Goal: Transaction & Acquisition: Purchase product/service

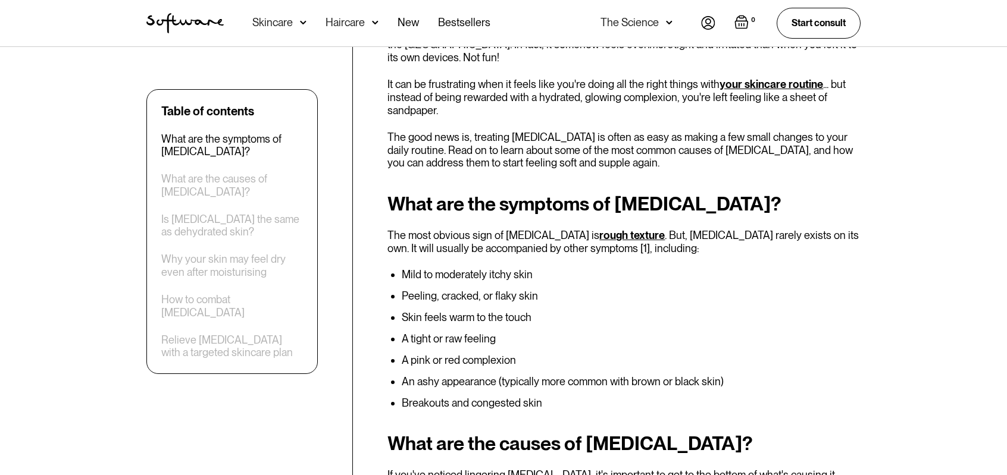
click at [502, 317] on li "Skin feels warm to the touch" at bounding box center [631, 318] width 459 height 12
drag, startPoint x: 540, startPoint y: 325, endPoint x: 475, endPoint y: 337, distance: 66.1
click at [465, 313] on ul "Mild to moderately itchy skin Peeling, cracked, or flaky skin Skin feels warm t…" at bounding box center [623, 339] width 473 height 140
click at [509, 368] on ul "Mild to moderately itchy skin Peeling, cracked, or flaky skin Skin feels warm t…" at bounding box center [623, 339] width 473 height 140
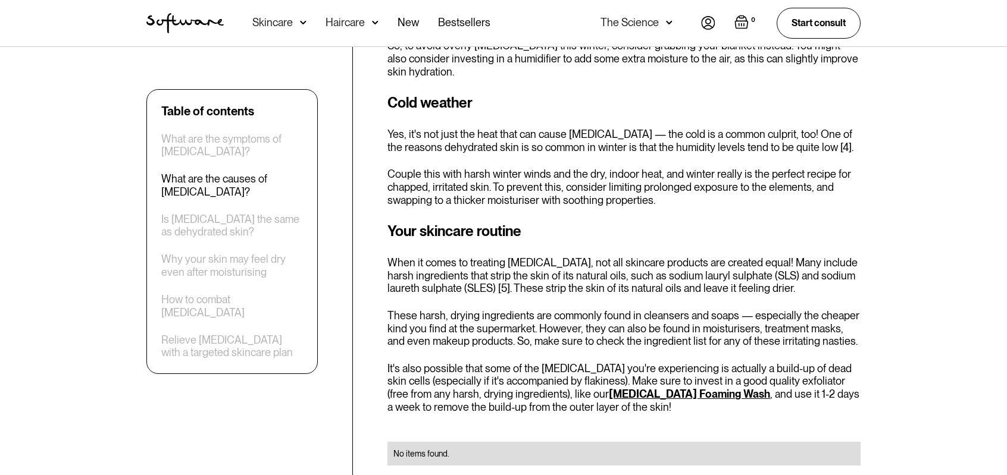
scroll to position [1071, 0]
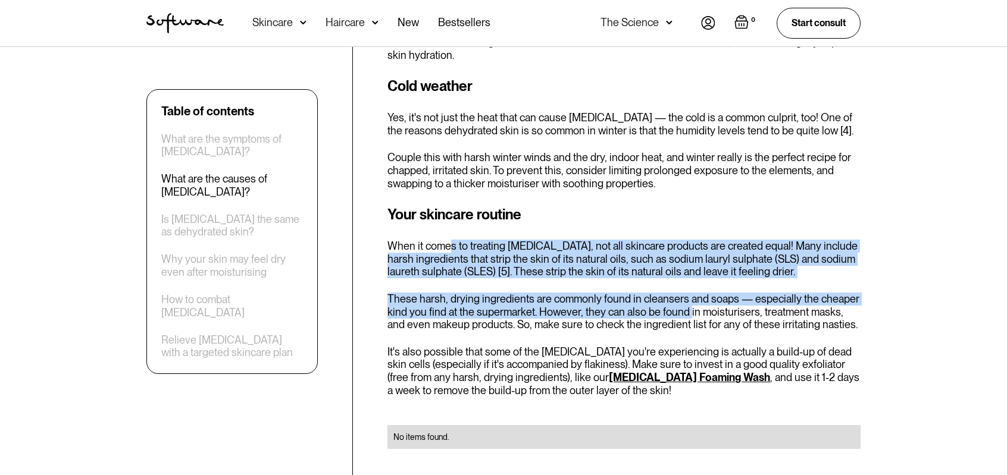
drag, startPoint x: 449, startPoint y: 215, endPoint x: 726, endPoint y: 319, distance: 296.0
click at [687, 299] on div "Your skincare routine When it comes to treating dryness, not all skincare produ…" at bounding box center [623, 333] width 473 height 259
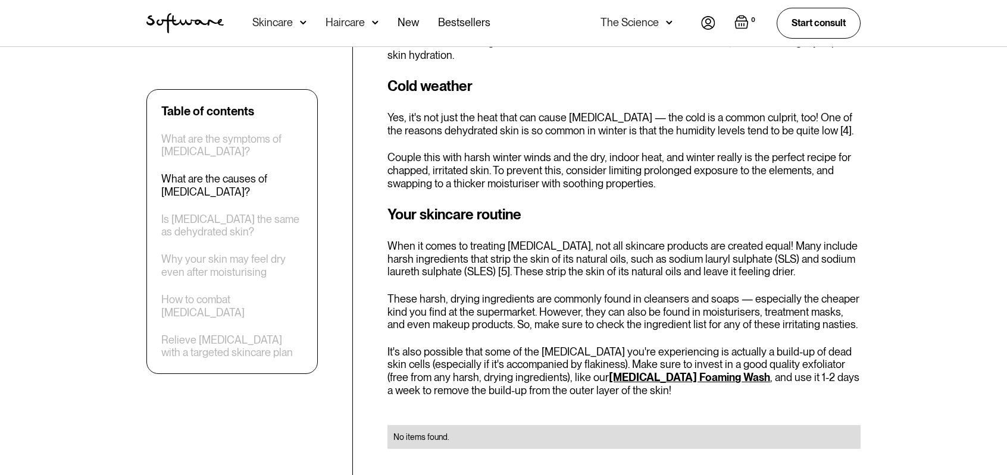
click at [814, 362] on p "It's also possible that some of the dryness you're experiencing is actually a b…" at bounding box center [623, 371] width 473 height 51
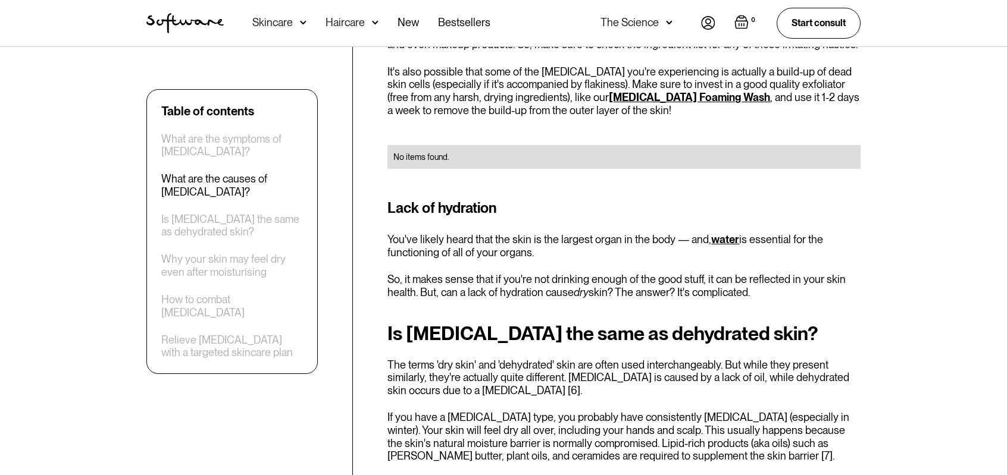
scroll to position [1309, 0]
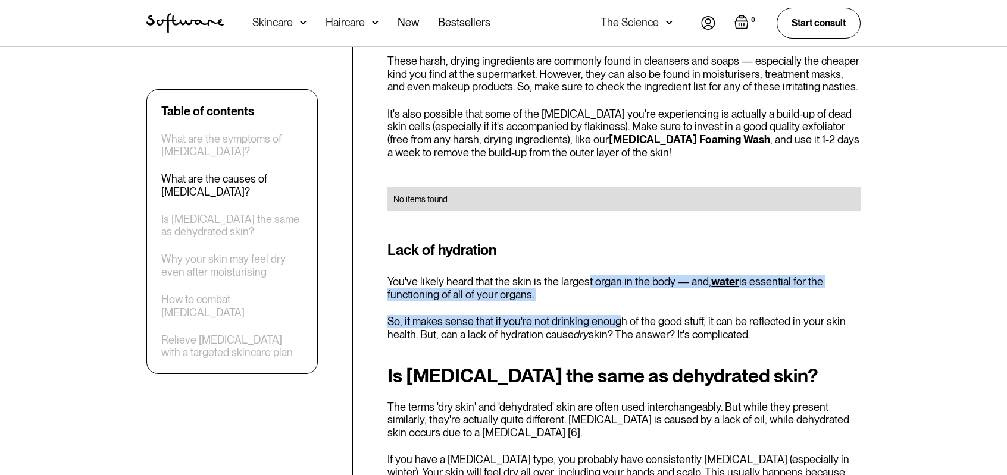
drag, startPoint x: 583, startPoint y: 261, endPoint x: 618, endPoint y: 293, distance: 46.8
click at [618, 293] on div "Lack of hydration You've likely heard that the skin is the largest organ in the…" at bounding box center [623, 290] width 473 height 101
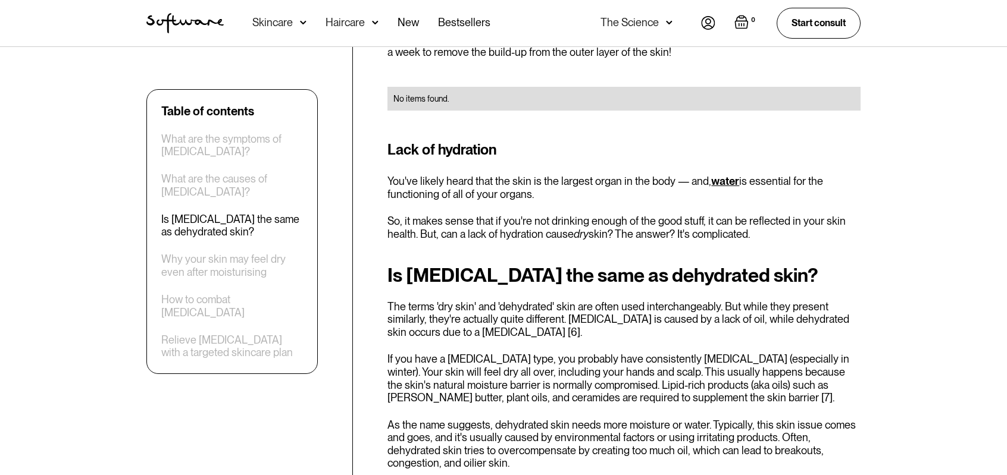
scroll to position [1428, 0]
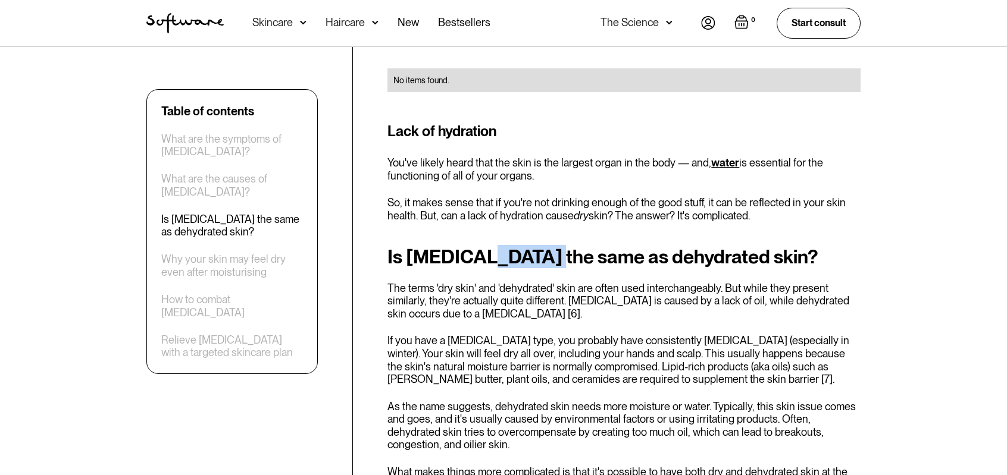
drag, startPoint x: 469, startPoint y: 246, endPoint x: 530, endPoint y: 252, distance: 60.3
click at [530, 252] on h2 "Is dry skin the same as dehydrated skin?" at bounding box center [623, 256] width 473 height 21
drag, startPoint x: 615, startPoint y: 300, endPoint x: 600, endPoint y: 309, distance: 18.2
click at [615, 299] on p "The terms 'dry skin' and 'dehydrated' skin are often used interchangeably. But …" at bounding box center [623, 301] width 473 height 39
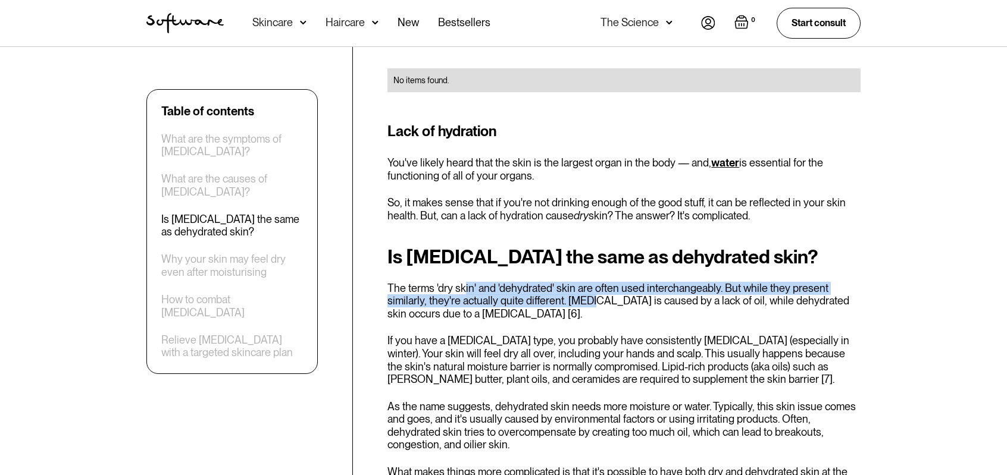
drag, startPoint x: 468, startPoint y: 276, endPoint x: 546, endPoint y: 294, distance: 80.1
click at [546, 294] on p "The terms 'dry skin' and 'dehydrated' skin are often used interchangeably. But …" at bounding box center [623, 301] width 473 height 39
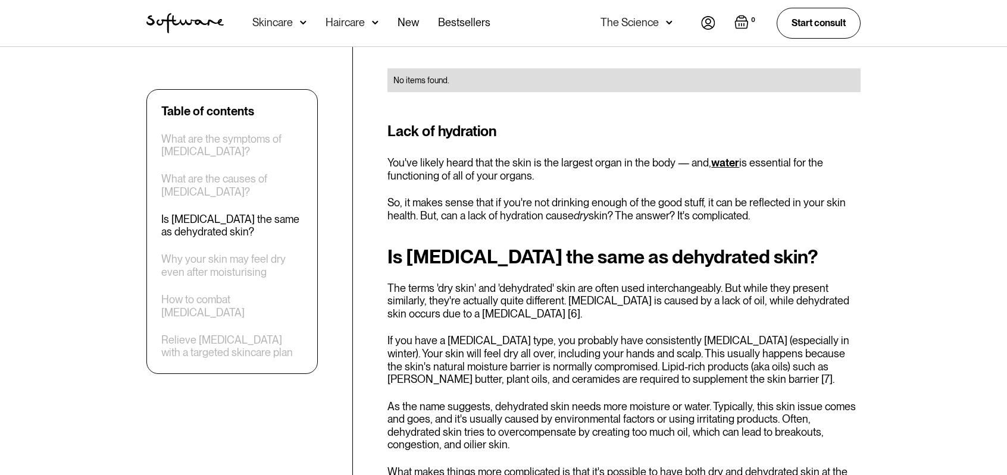
drag, startPoint x: 540, startPoint y: 325, endPoint x: 515, endPoint y: 320, distance: 25.7
click at [540, 334] on p "If you have a dry skin type, you probably have consistently dry skin (especiall…" at bounding box center [623, 359] width 473 height 51
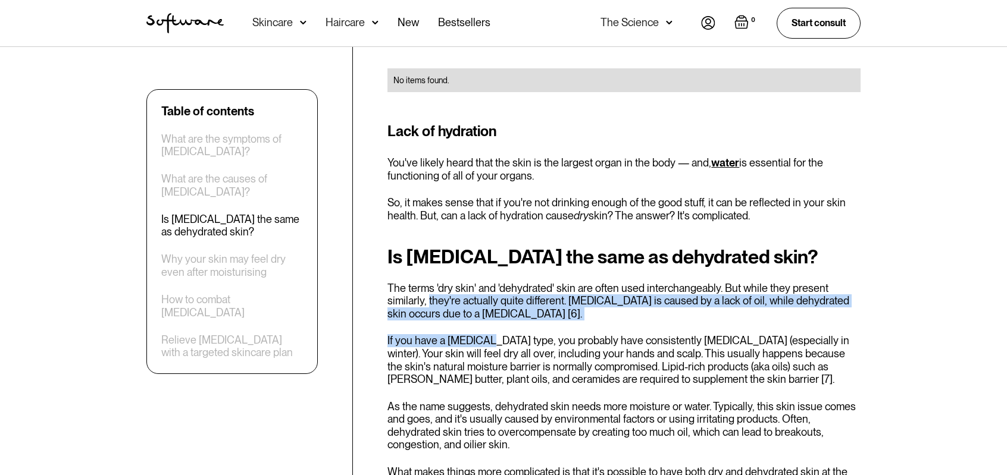
drag, startPoint x: 455, startPoint y: 305, endPoint x: 378, endPoint y: 290, distance: 78.7
click at [579, 302] on p "The terms 'dry skin' and 'dehydrated' skin are often used interchangeably. But …" at bounding box center [623, 301] width 473 height 39
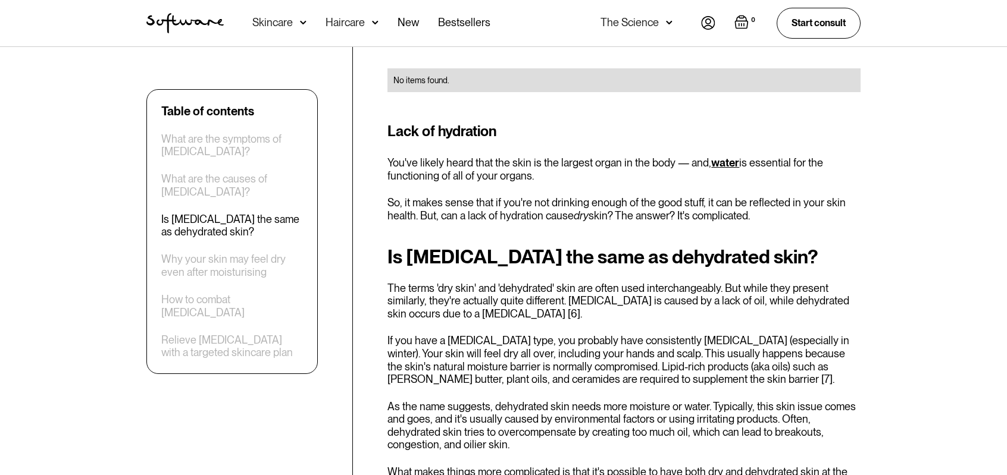
click at [594, 282] on p "The terms 'dry skin' and 'dehydrated' skin are often used interchangeably. But …" at bounding box center [623, 301] width 473 height 39
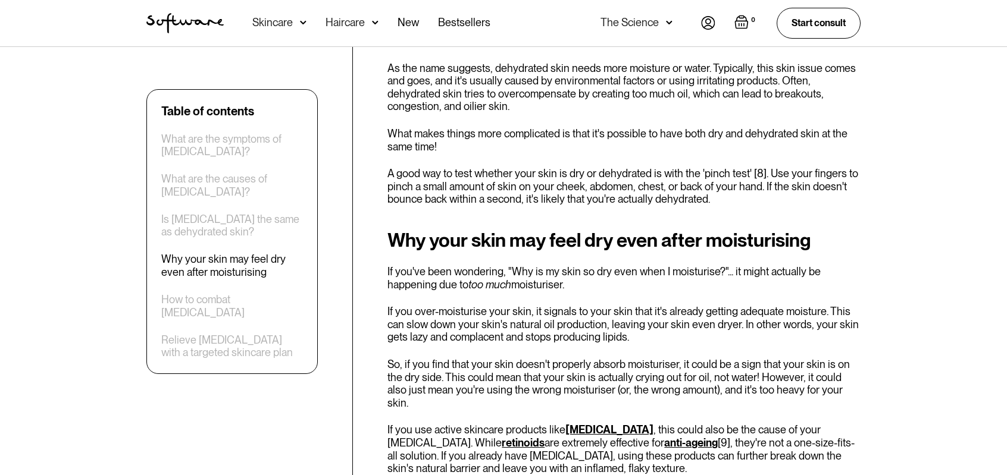
scroll to position [1785, 0]
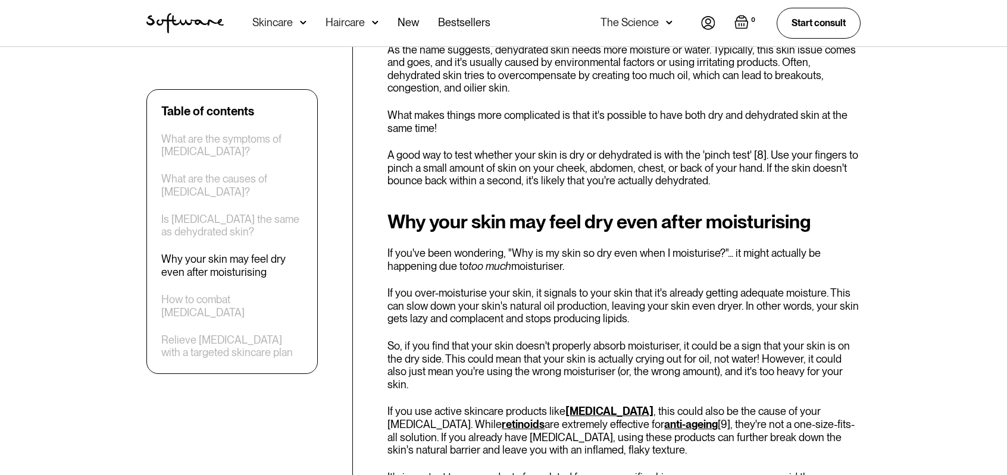
click at [683, 405] on p "If you use active skincare products like retinol , this could also be the cause…" at bounding box center [623, 430] width 473 height 51
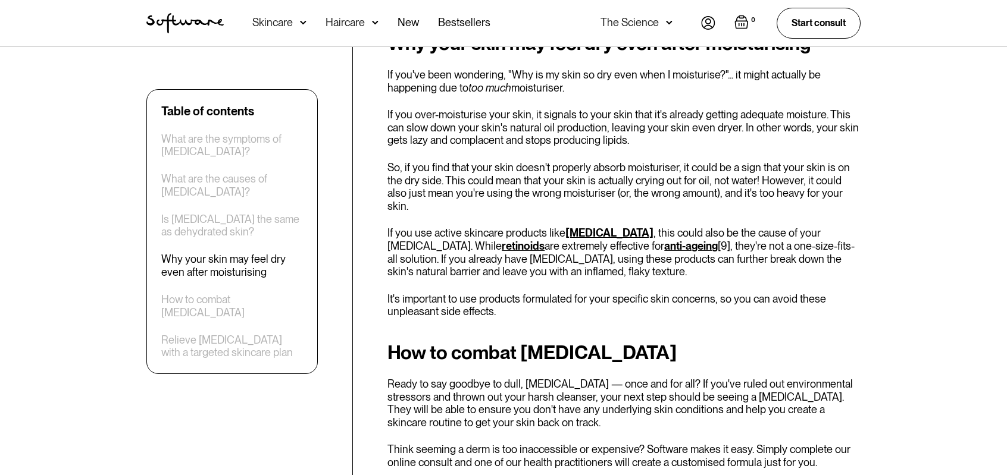
scroll to position [2023, 0]
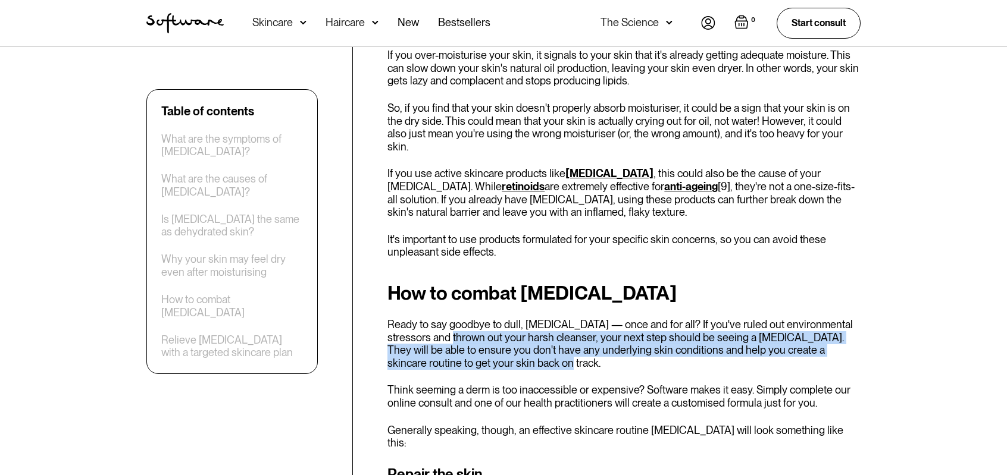
drag, startPoint x: 438, startPoint y: 312, endPoint x: 549, endPoint y: 333, distance: 113.2
click at [549, 333] on p "Ready to say goodbye to dull, dry skin — once and for all? If you've ruled out …" at bounding box center [623, 343] width 473 height 51
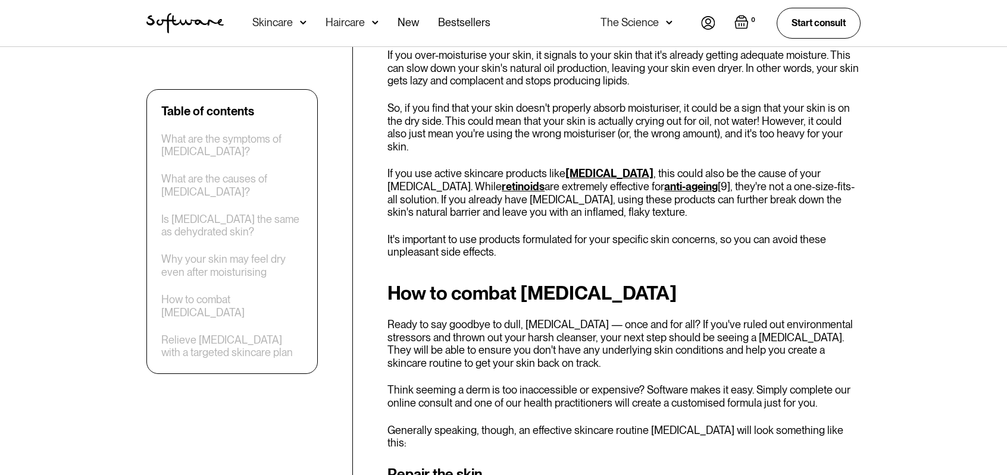
drag, startPoint x: 586, startPoint y: 345, endPoint x: 569, endPoint y: 341, distance: 17.6
click at [497, 332] on p "Ready to say goodbye to dull, dry skin — once and for all? If you've ruled out …" at bounding box center [623, 343] width 473 height 51
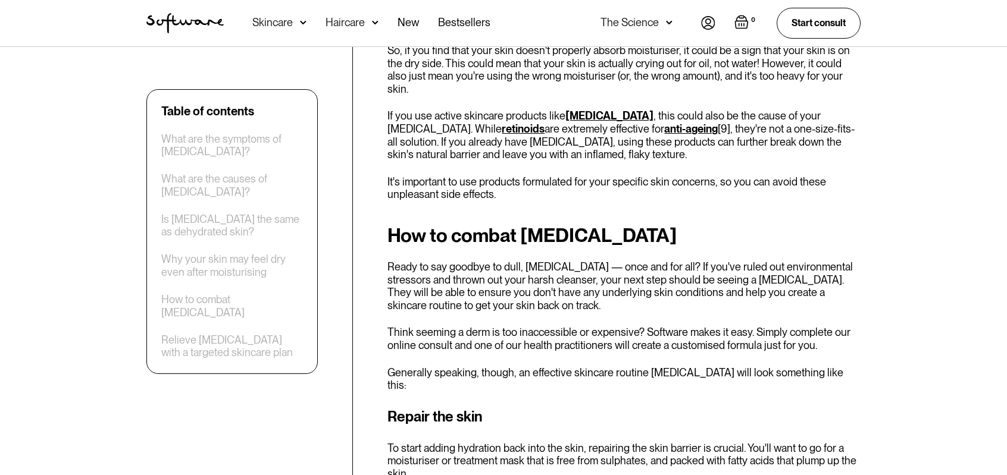
scroll to position [2142, 0]
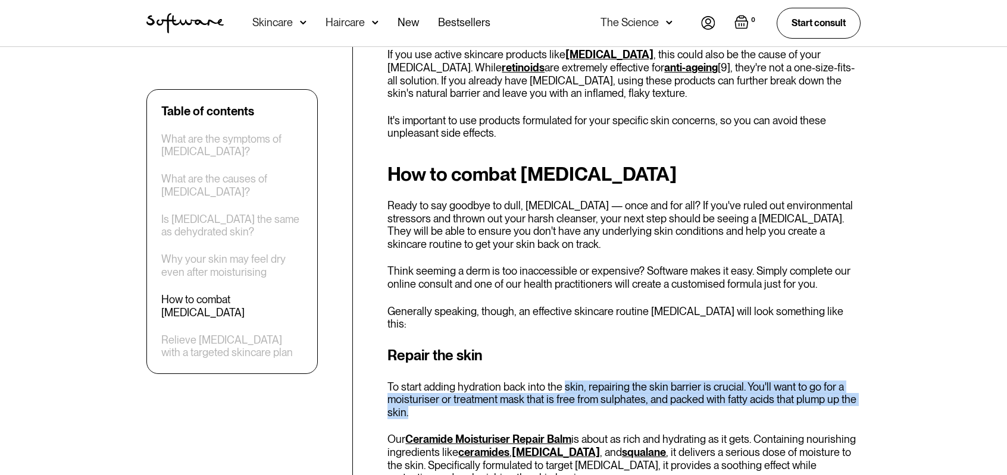
drag, startPoint x: 564, startPoint y: 347, endPoint x: 670, endPoint y: 373, distance: 109.1
click at [657, 381] on p "To start adding hydration back into the skin, repairing the skin barrier is cru…" at bounding box center [623, 400] width 473 height 39
click at [730, 381] on p "To start adding hydration back into the skin, repairing the skin barrier is cru…" at bounding box center [623, 400] width 473 height 39
click at [621, 381] on p "To start adding hydration back into the skin, repairing the skin barrier is cru…" at bounding box center [623, 400] width 473 height 39
click at [593, 381] on p "To start adding hydration back into the skin, repairing the skin barrier is cru…" at bounding box center [623, 400] width 473 height 39
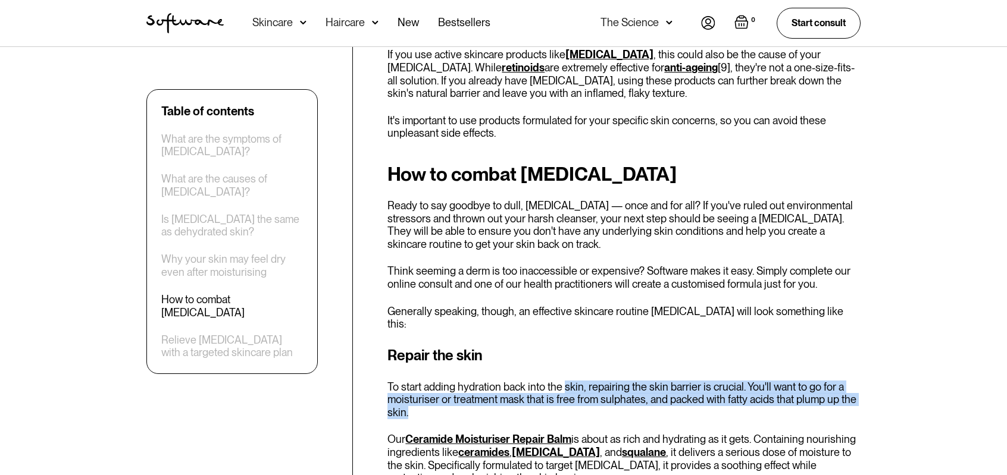
click at [591, 381] on p "To start adding hydration back into the skin, repairing the skin barrier is cru…" at bounding box center [623, 400] width 473 height 39
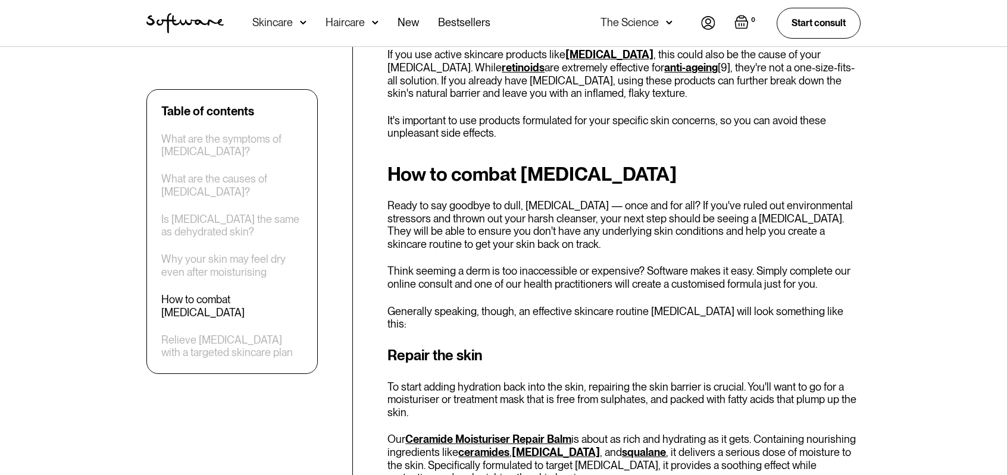
click at [522, 381] on p "To start adding hydration back into the skin, repairing the skin barrier is cru…" at bounding box center [623, 400] width 473 height 39
drag, startPoint x: 522, startPoint y: 343, endPoint x: 564, endPoint y: 349, distance: 42.1
click at [564, 381] on p "To start adding hydration back into the skin, repairing the skin barrier is cru…" at bounding box center [623, 400] width 473 height 39
click at [596, 381] on div "Repair the skin To start adding hydration back into the skin, repairing the ski…" at bounding box center [623, 448] width 473 height 206
click at [637, 381] on p "To start adding hydration back into the skin, repairing the skin barrier is cru…" at bounding box center [623, 400] width 473 height 39
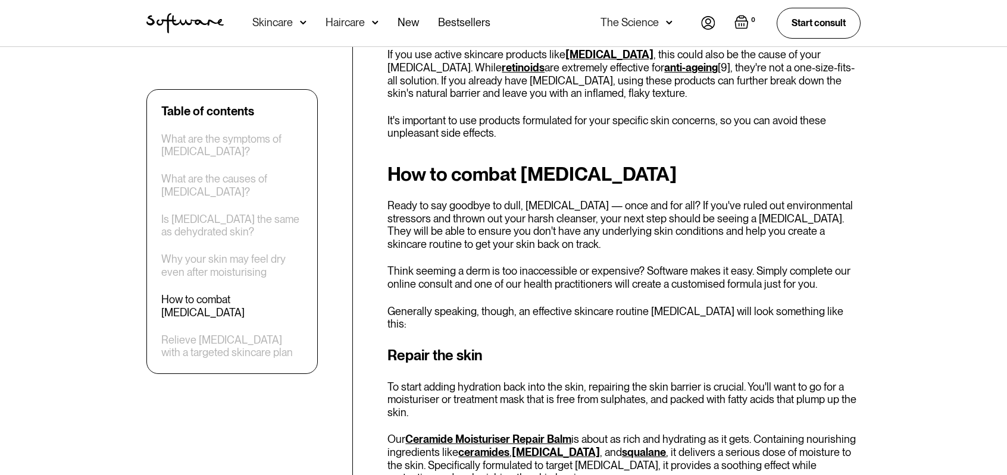
scroll to position [2202, 0]
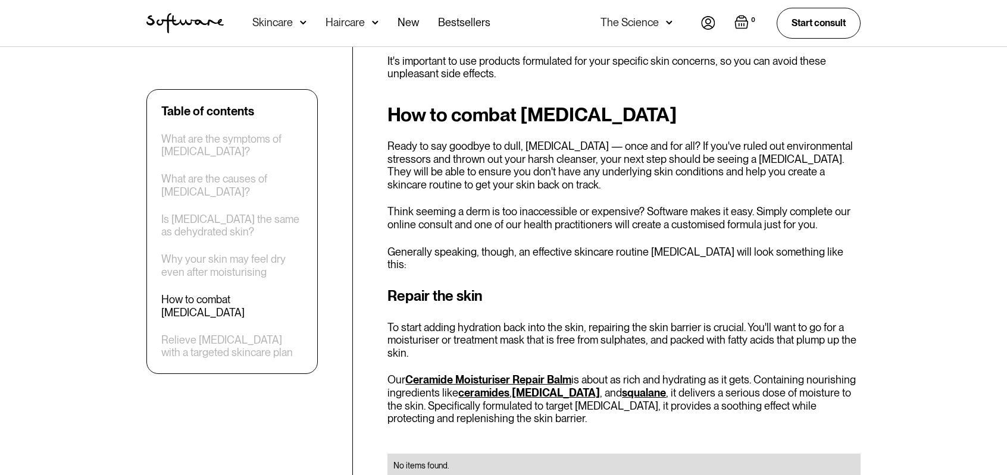
click at [426, 374] on link "Ceramide Moisturiser Repair Balm" at bounding box center [488, 380] width 166 height 12
